Goal: Check status: Check status

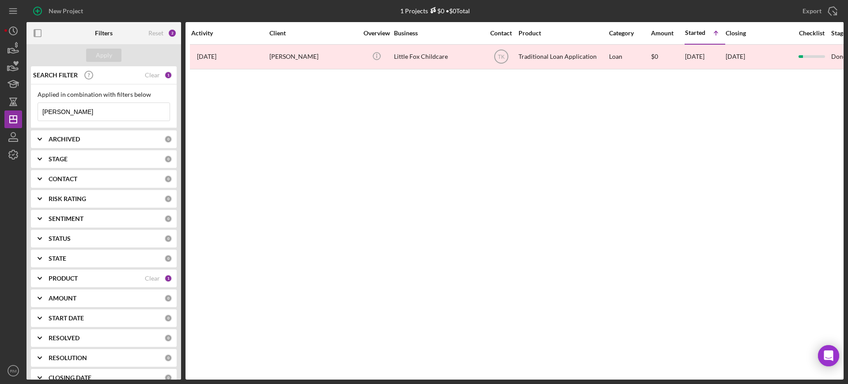
click at [156, 72] on div "Clear" at bounding box center [152, 75] width 15 height 7
click at [64, 141] on b "ARCHIVED" at bounding box center [64, 139] width 31 height 7
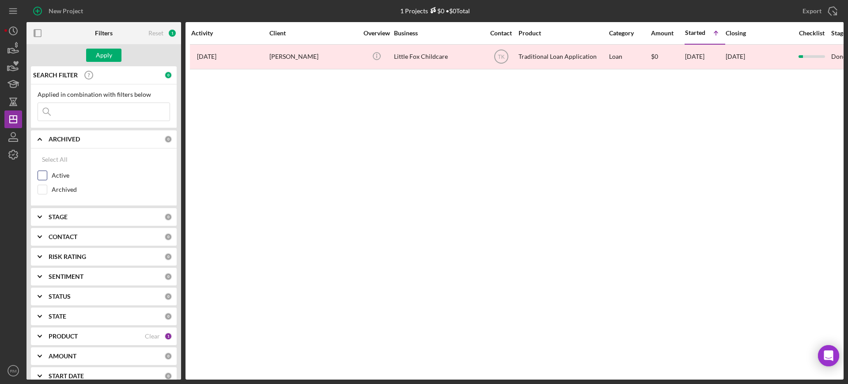
click at [43, 172] on input "Active" at bounding box center [42, 175] width 9 height 9
checkbox input "true"
click at [108, 59] on div "Apply" at bounding box center [104, 55] width 16 height 13
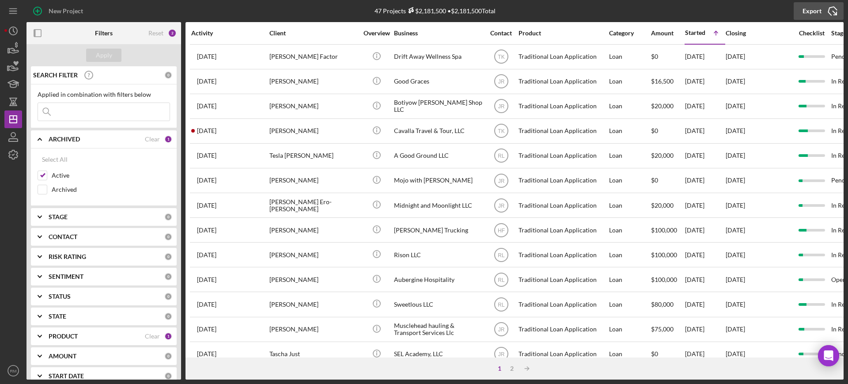
click at [822, 6] on icon "Icon/Export" at bounding box center [832, 11] width 22 height 22
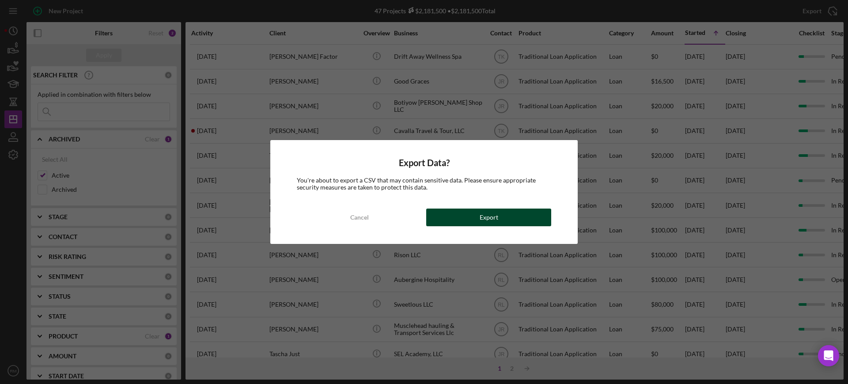
click at [519, 214] on button "Export" at bounding box center [488, 217] width 125 height 18
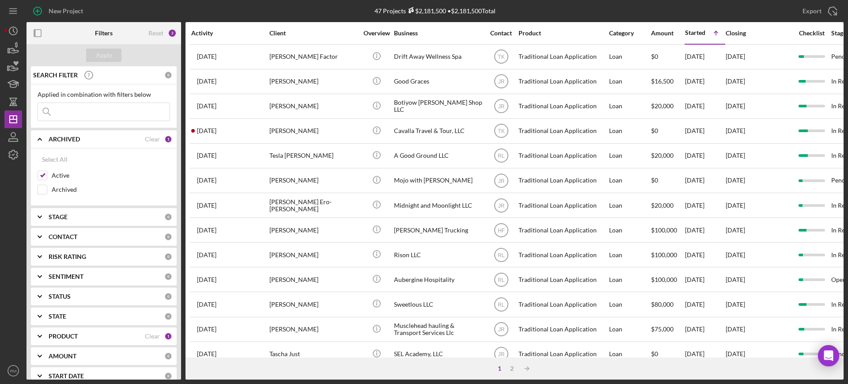
click at [93, 109] on input at bounding box center [104, 112] width 132 height 18
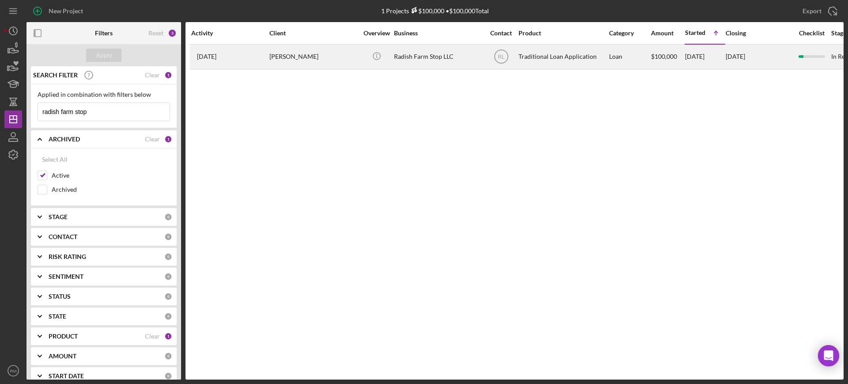
type input "radish farm stop"
click at [390, 58] on div "Icon/Info" at bounding box center [376, 56] width 33 height 23
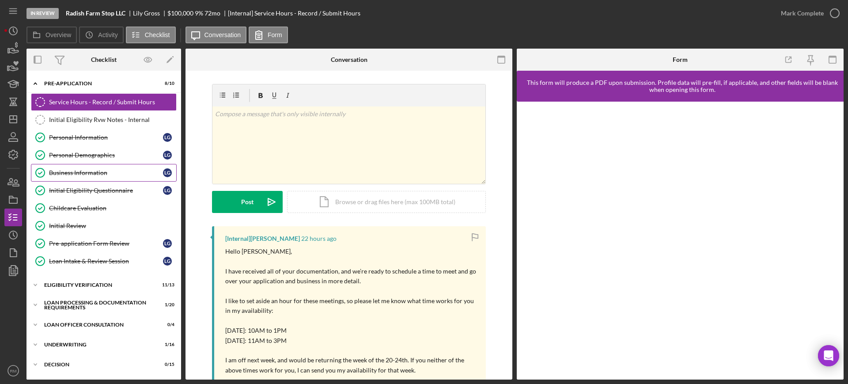
click at [84, 172] on div "Business Information" at bounding box center [106, 172] width 114 height 7
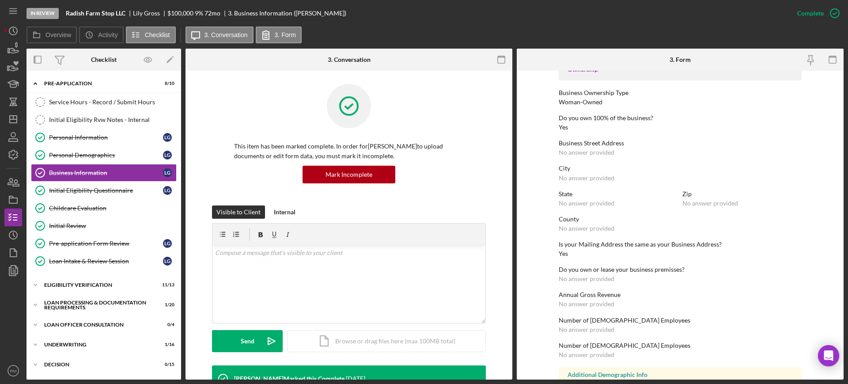
scroll to position [357, 0]
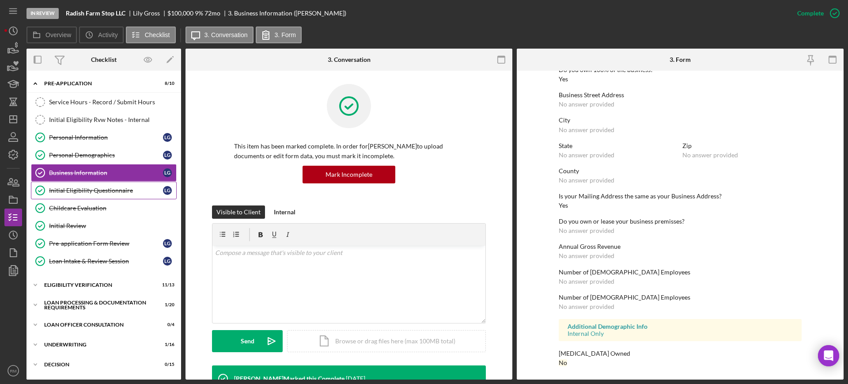
click at [114, 189] on div "Initial Eligibility Questionnaire" at bounding box center [106, 190] width 114 height 7
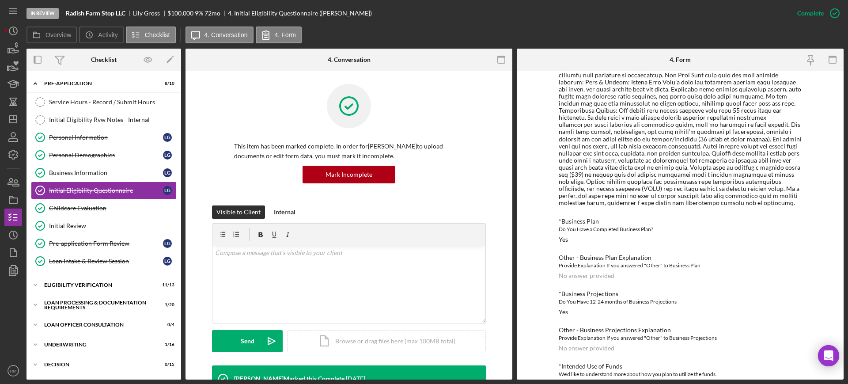
scroll to position [663, 0]
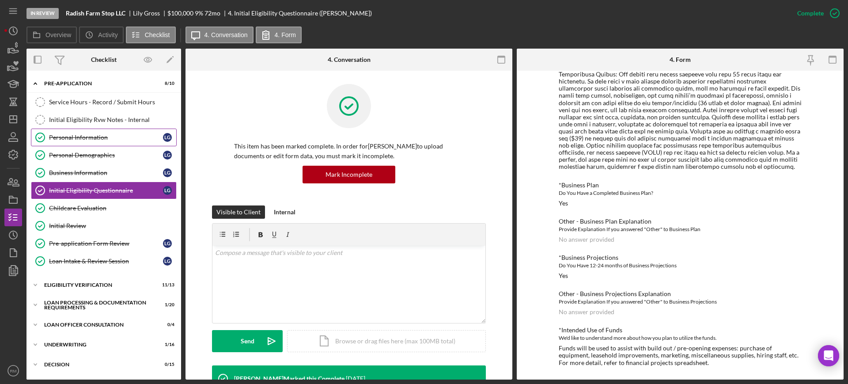
click at [80, 136] on div "Personal Information" at bounding box center [106, 137] width 114 height 7
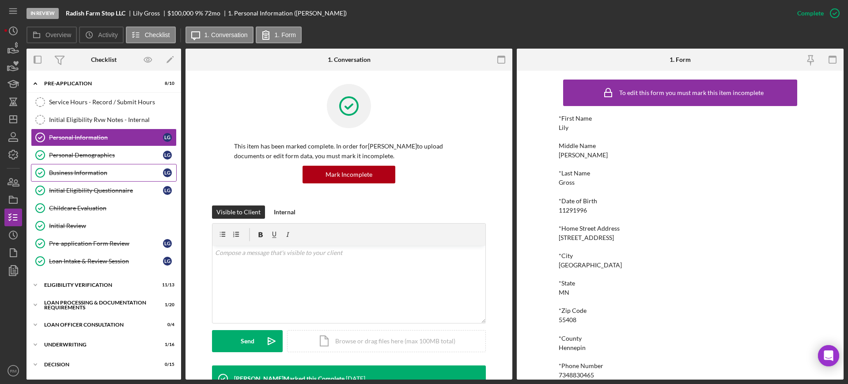
click at [70, 164] on link "Business Information Business Information L G" at bounding box center [104, 173] width 146 height 18
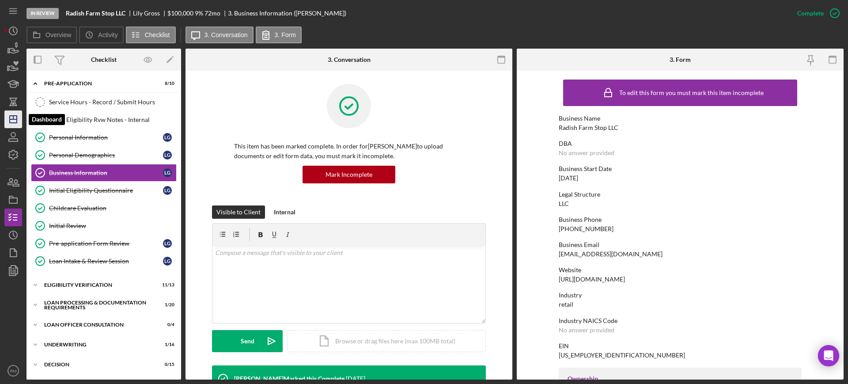
click at [11, 124] on icon "Icon/Dashboard" at bounding box center [13, 119] width 22 height 22
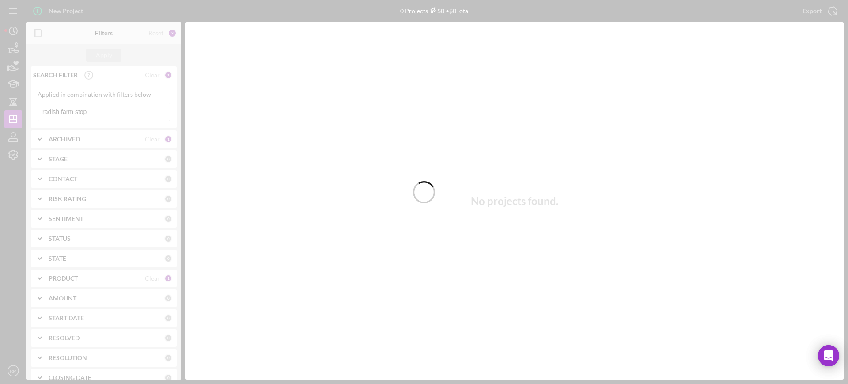
click at [89, 114] on div at bounding box center [424, 192] width 848 height 384
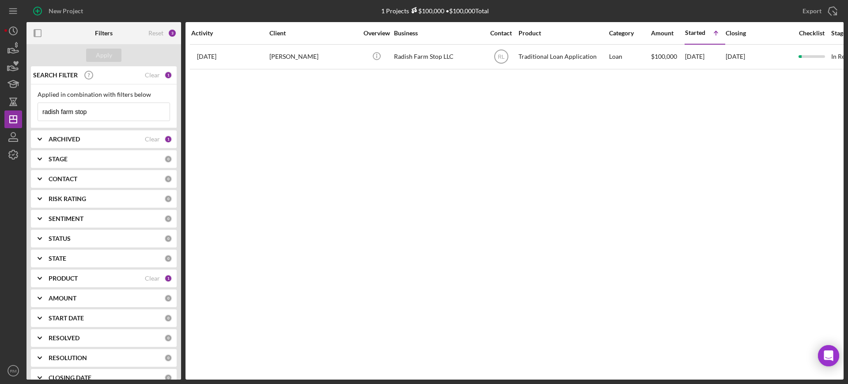
click at [89, 114] on input "radish farm stop" at bounding box center [104, 112] width 132 height 18
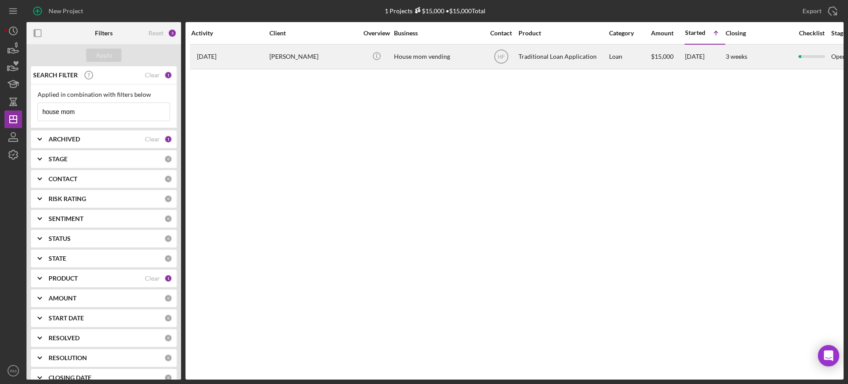
type input "house mom"
click at [415, 67] on div "House mom vending" at bounding box center [438, 56] width 88 height 23
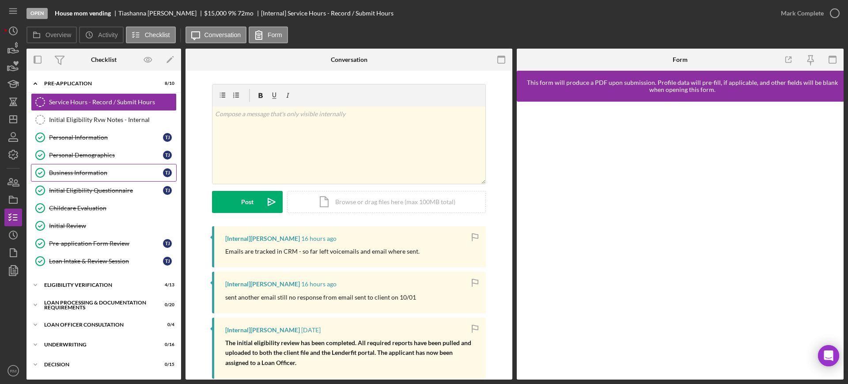
click at [67, 166] on link "Business Information Business Information T J" at bounding box center [104, 173] width 146 height 18
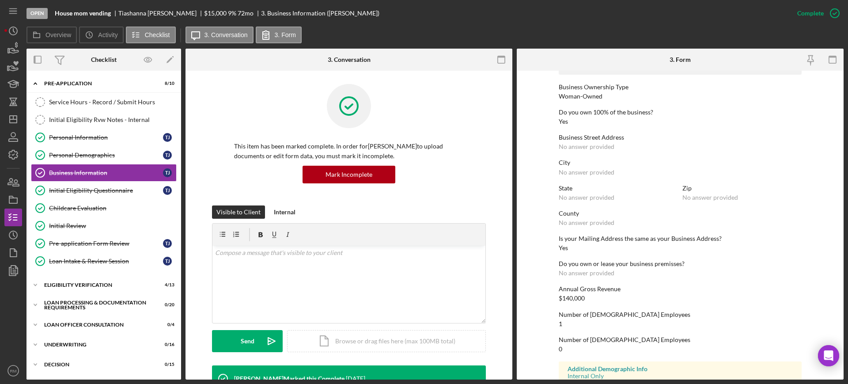
scroll to position [357, 0]
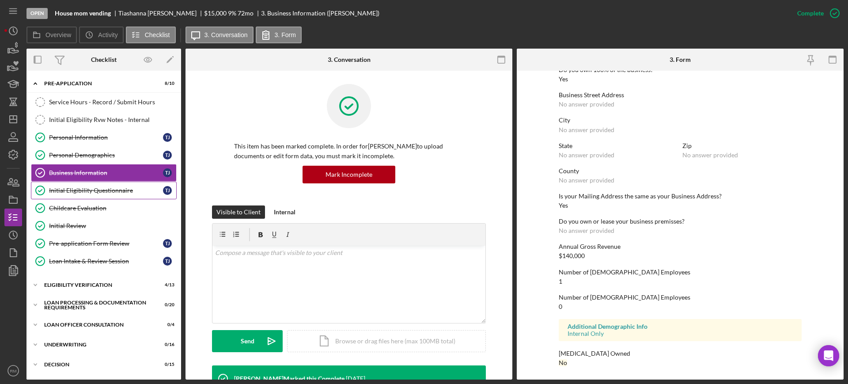
click at [63, 185] on link "Initial Eligibility Questionnaire Initial Eligibility Questionnaire T J" at bounding box center [104, 190] width 146 height 18
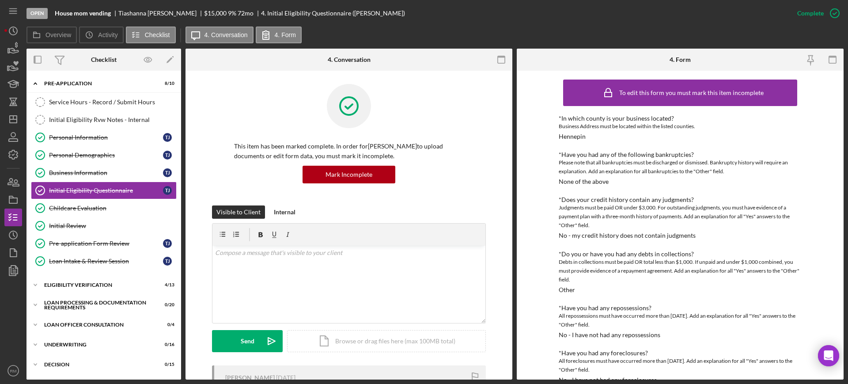
scroll to position [507, 0]
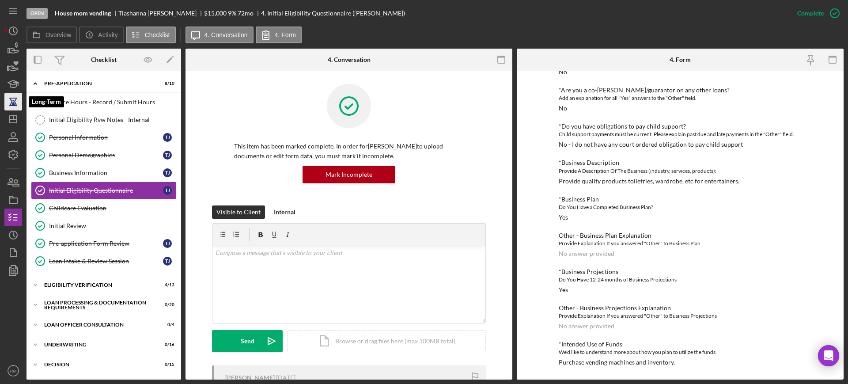
click at [8, 109] on icon "button" at bounding box center [13, 102] width 22 height 22
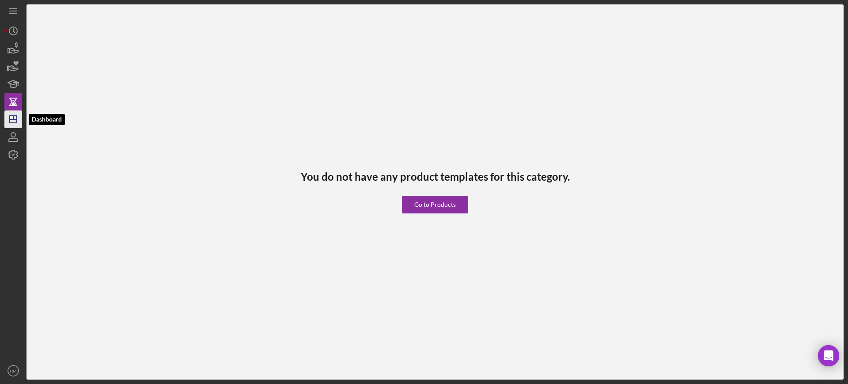
click at [13, 121] on icon "Icon/Dashboard" at bounding box center [13, 119] width 22 height 22
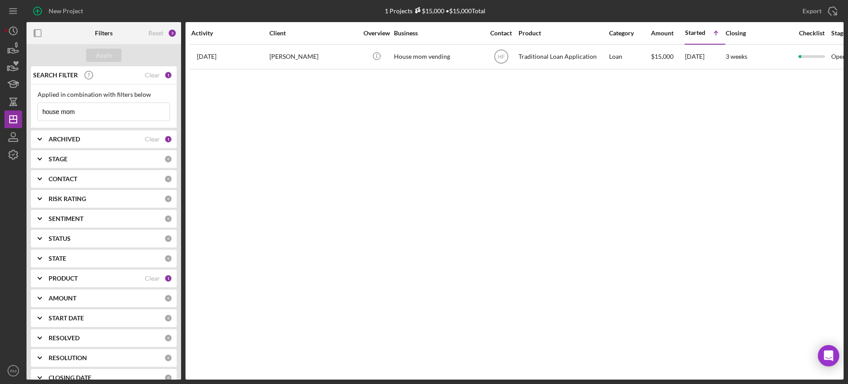
click at [74, 108] on input "house mom" at bounding box center [104, 112] width 132 height 18
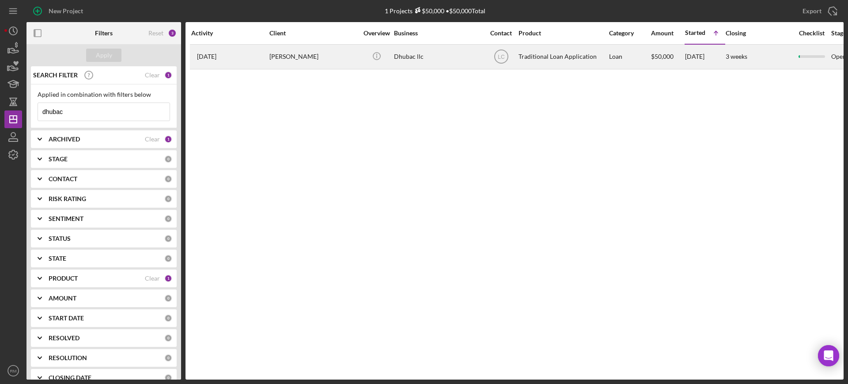
type input "dhubac"
click at [417, 61] on div "Dhubac llc" at bounding box center [438, 56] width 88 height 23
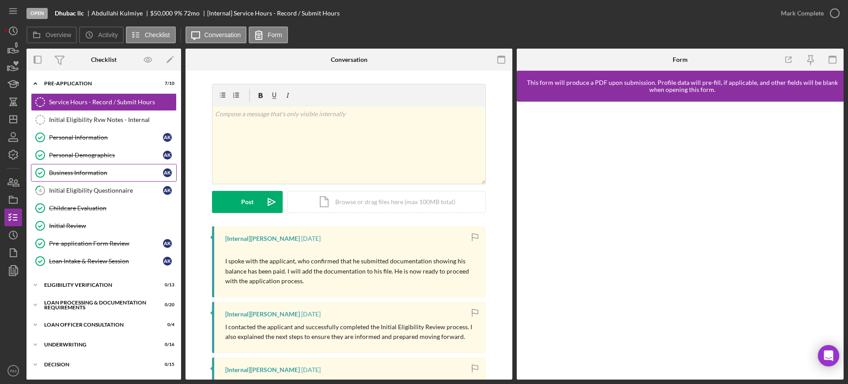
click at [87, 174] on div "Business Information" at bounding box center [106, 172] width 114 height 7
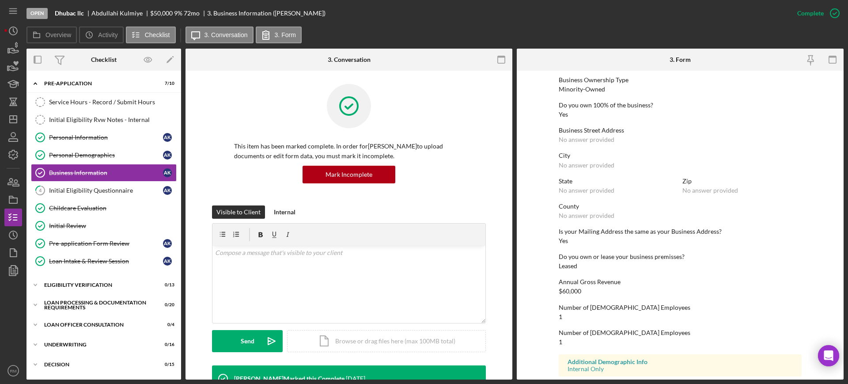
scroll to position [357, 0]
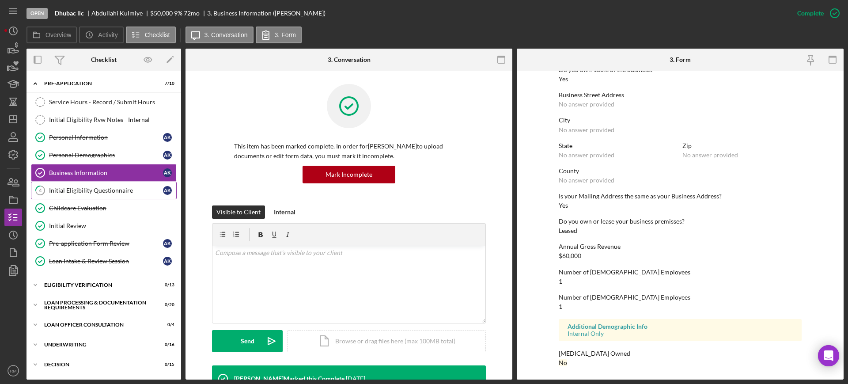
click at [104, 187] on div "Initial Eligibility Questionnaire" at bounding box center [106, 190] width 114 height 7
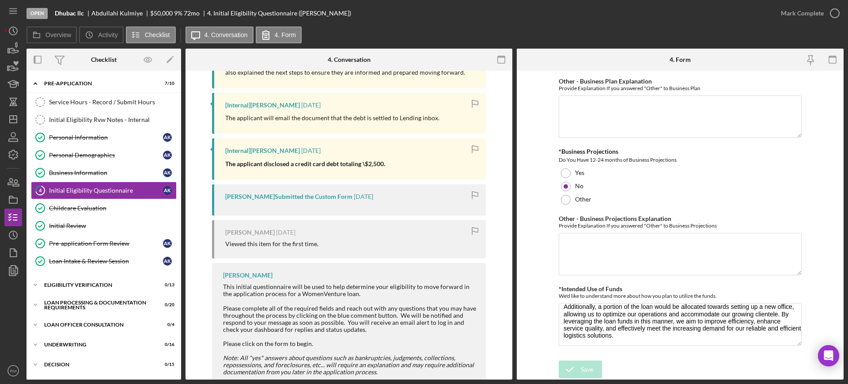
scroll to position [244, 0]
click at [104, 143] on link "Personal Information Personal Information A K" at bounding box center [104, 137] width 146 height 18
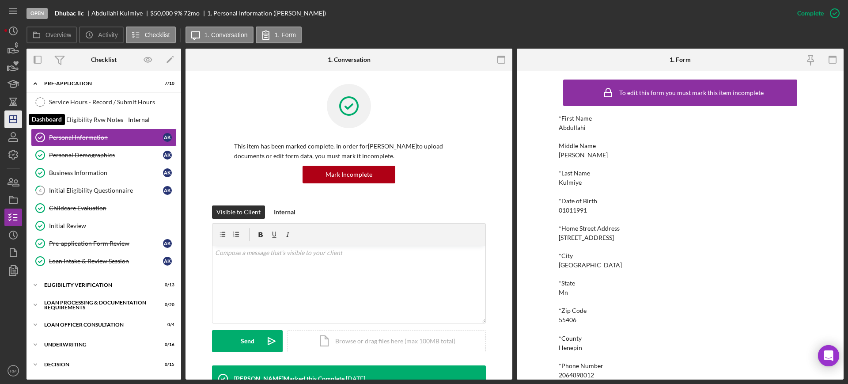
click at [15, 120] on icon "Icon/Dashboard" at bounding box center [13, 119] width 22 height 22
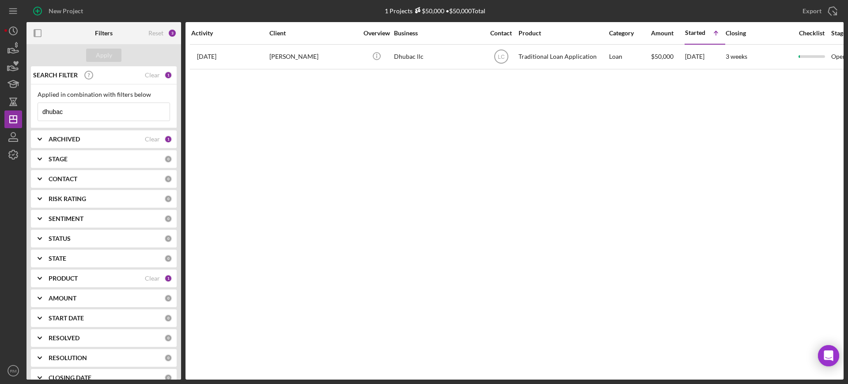
click at [82, 106] on input "dhubac" at bounding box center [104, 112] width 132 height 18
click at [82, 106] on input "d" at bounding box center [104, 112] width 132 height 18
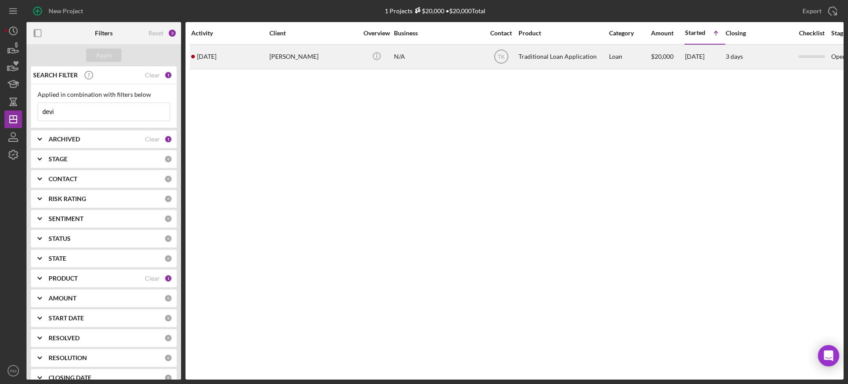
type input "devi"
click at [292, 59] on div "[PERSON_NAME]" at bounding box center [313, 56] width 88 height 23
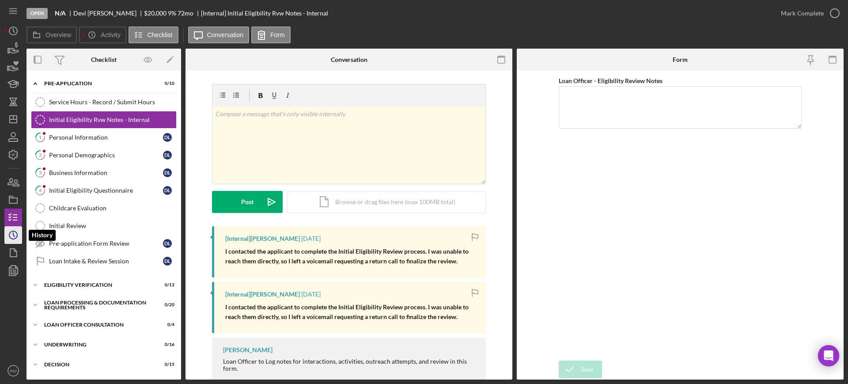
click at [18, 230] on icon "Icon/History" at bounding box center [13, 235] width 22 height 22
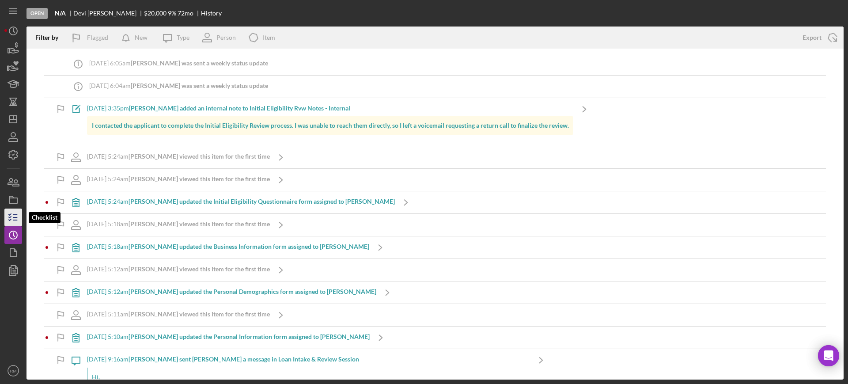
click at [18, 214] on icon "button" at bounding box center [13, 217] width 22 height 22
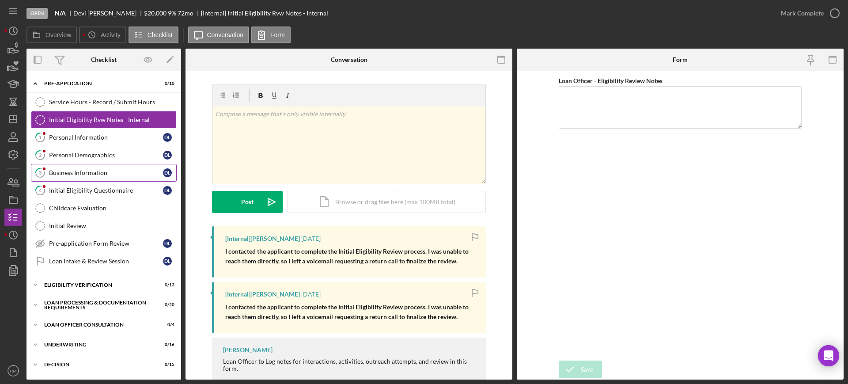
click at [100, 168] on link "3 Business Information D L" at bounding box center [104, 173] width 146 height 18
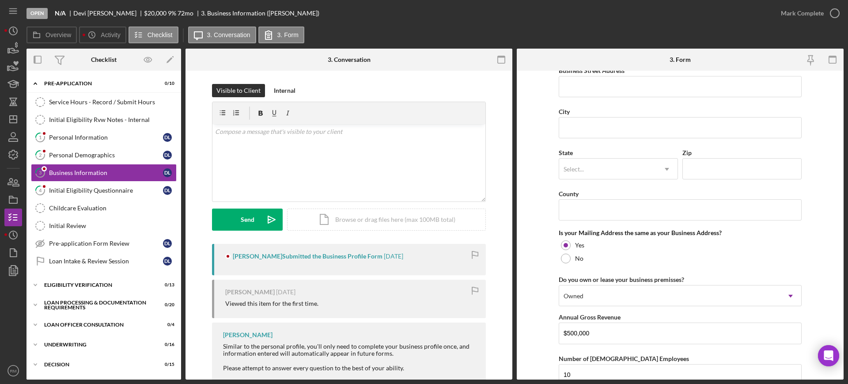
scroll to position [531, 0]
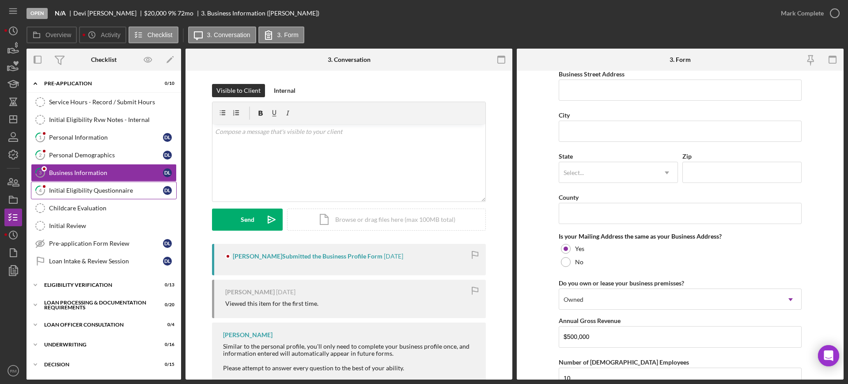
click at [101, 184] on link "4 Initial Eligibility Questionnaire D L" at bounding box center [104, 190] width 146 height 18
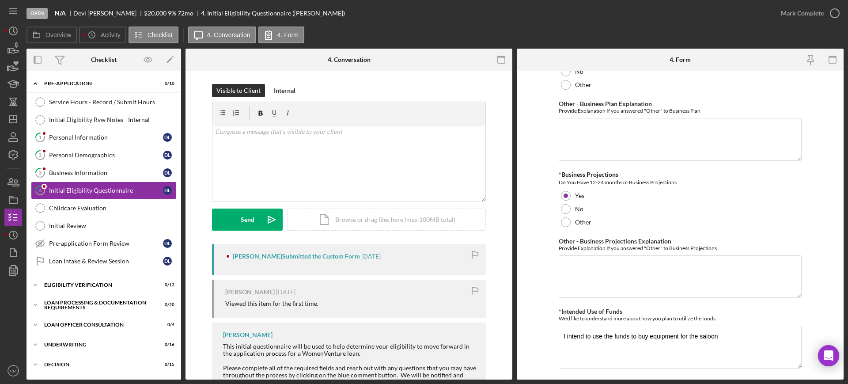
scroll to position [1536, 0]
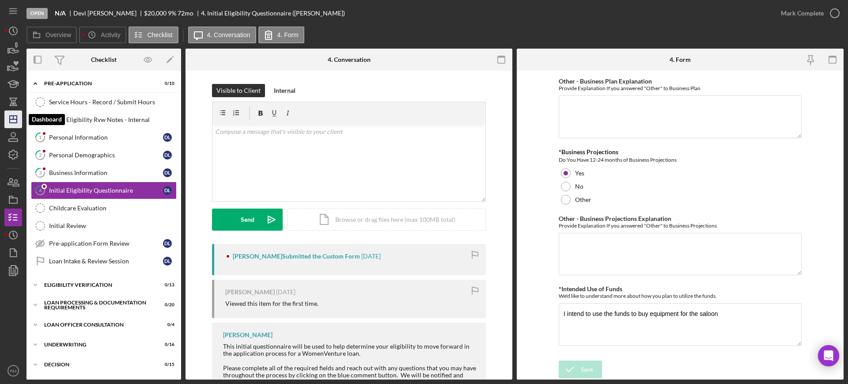
click at [11, 119] on line "button" at bounding box center [13, 119] width 7 height 0
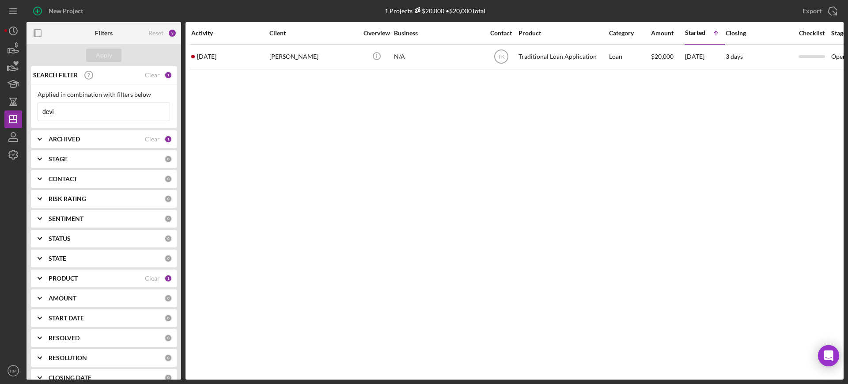
click at [104, 114] on input "devi" at bounding box center [104, 112] width 132 height 18
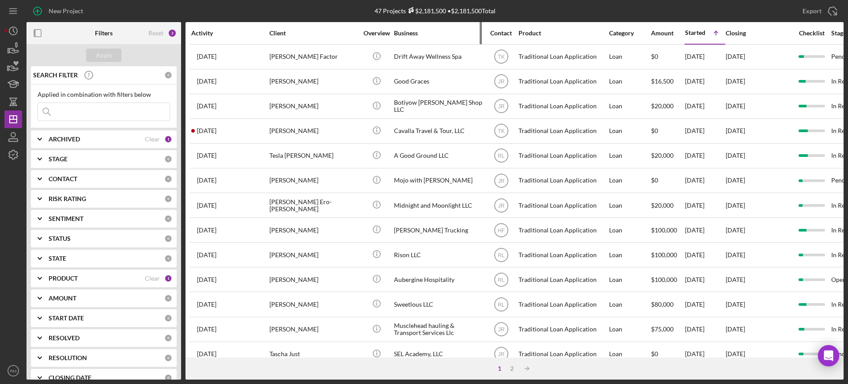
click at [405, 30] on div "Business" at bounding box center [438, 33] width 88 height 7
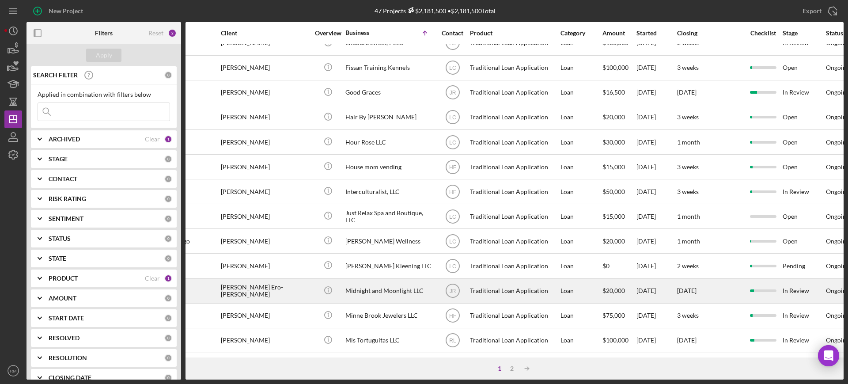
scroll to position [319, 53]
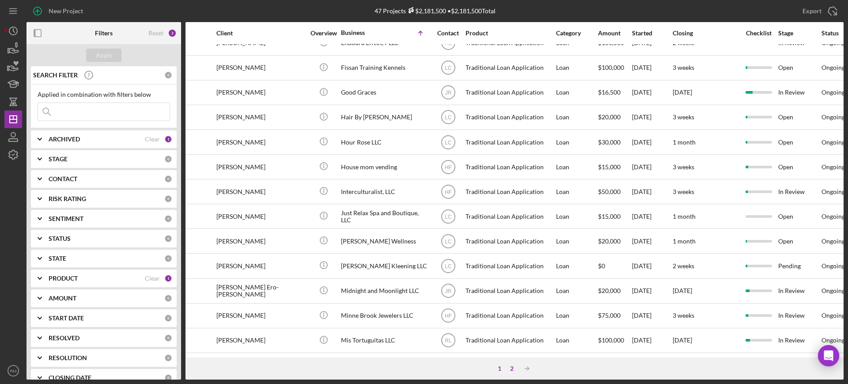
click at [510, 369] on div "2" at bounding box center [511, 368] width 12 height 7
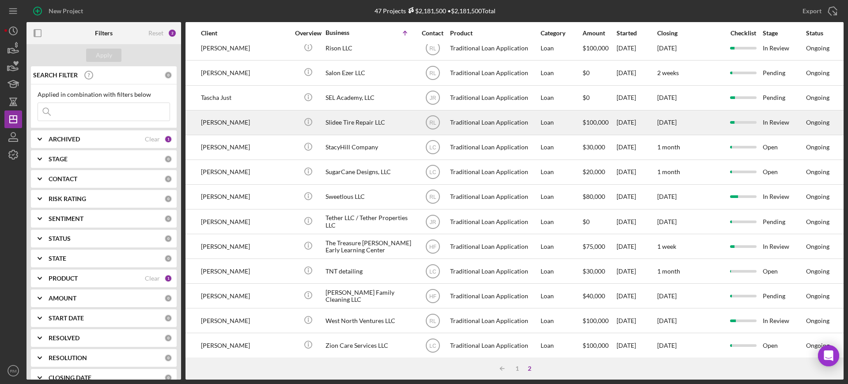
scroll to position [245, 68]
